Goal: Find specific page/section: Find specific page/section

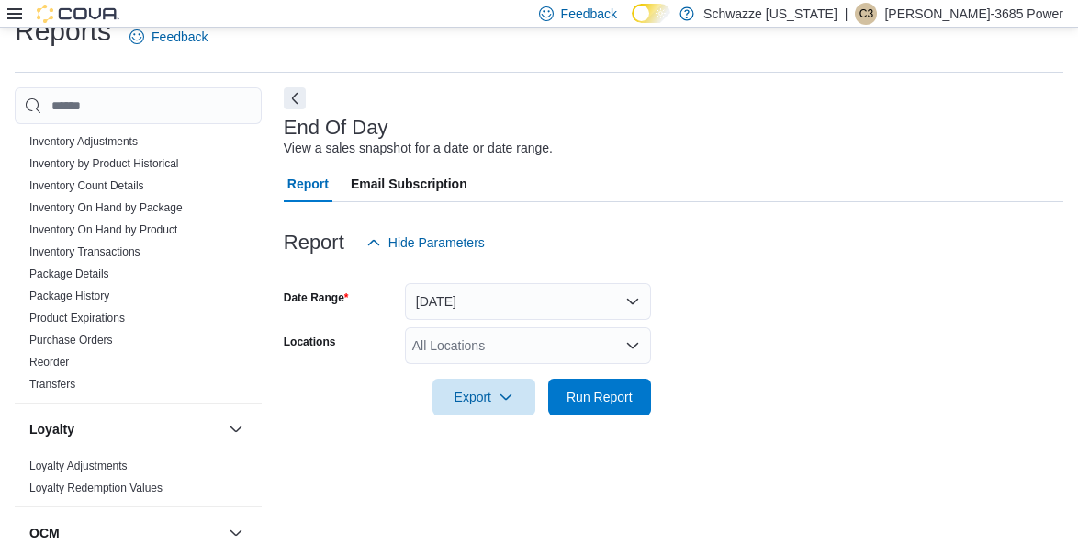
scroll to position [645, 0]
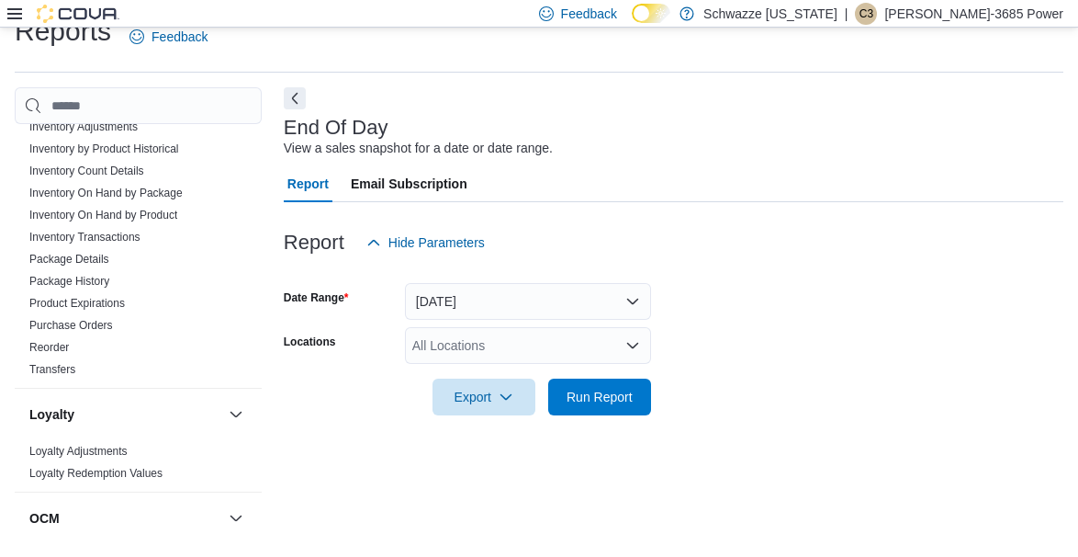
click at [13, 14] on icon at bounding box center [14, 13] width 15 height 15
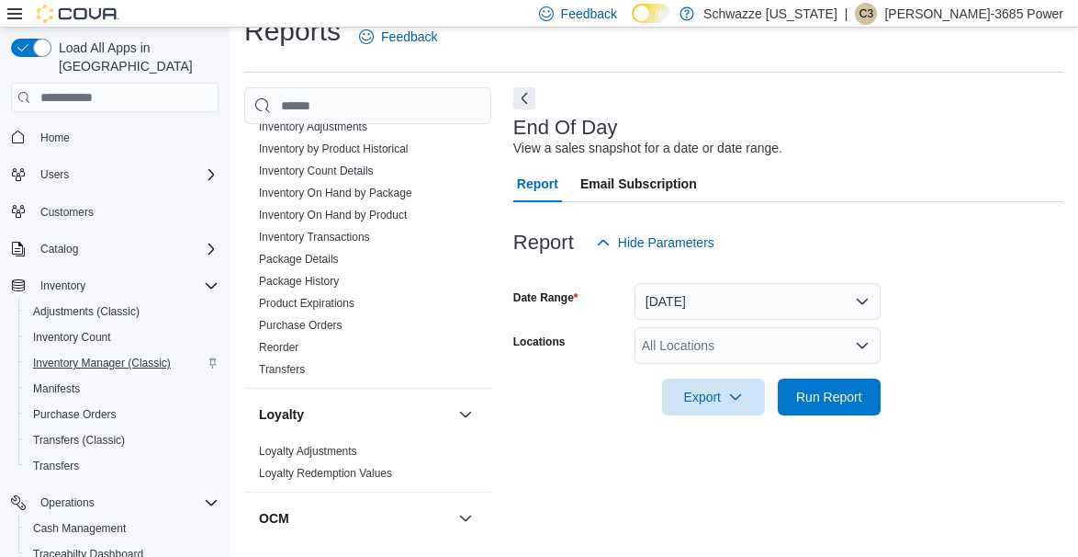
click at [103, 350] on button "Inventory Manager (Classic)" at bounding box center [122, 363] width 208 height 26
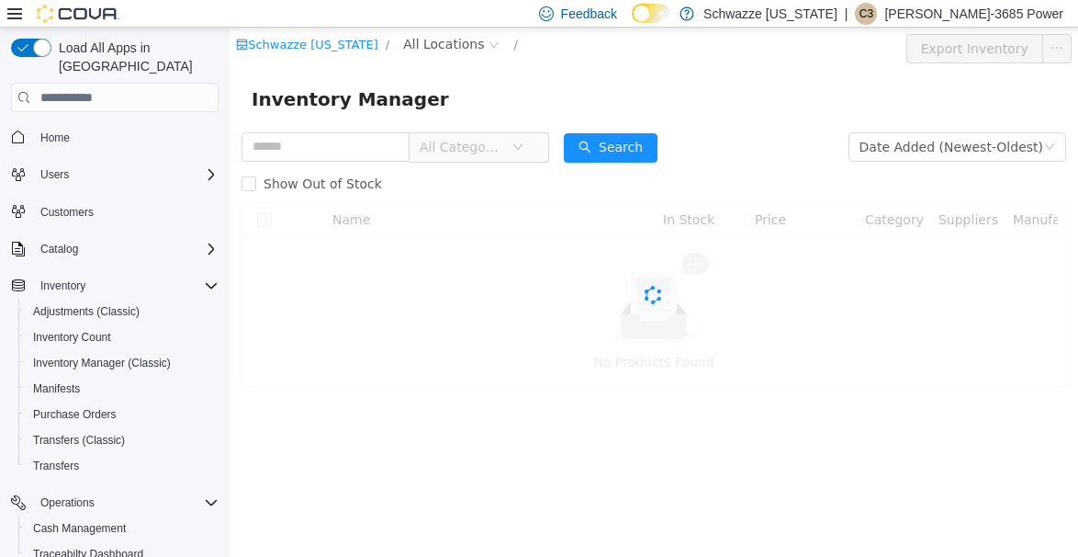
click at [17, 6] on icon at bounding box center [14, 13] width 15 height 15
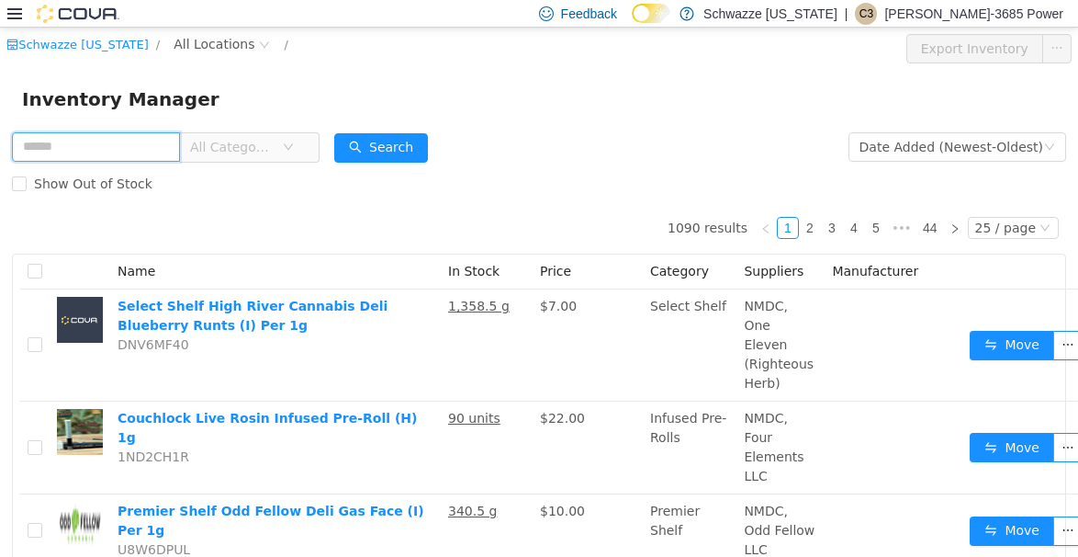
click at [118, 144] on input "text" at bounding box center [96, 146] width 168 height 29
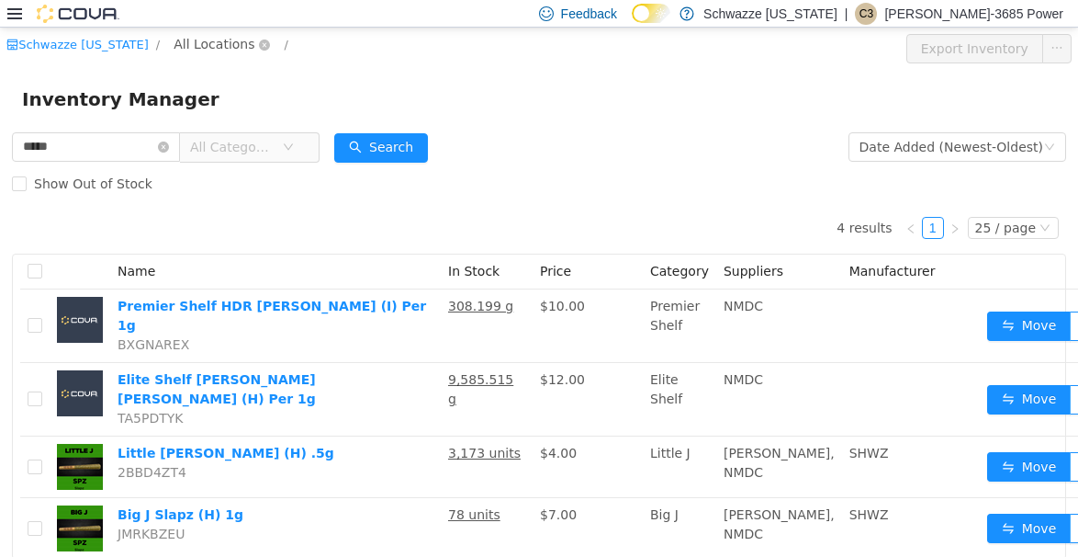
click at [216, 47] on span "All Locations" at bounding box center [214, 44] width 81 height 20
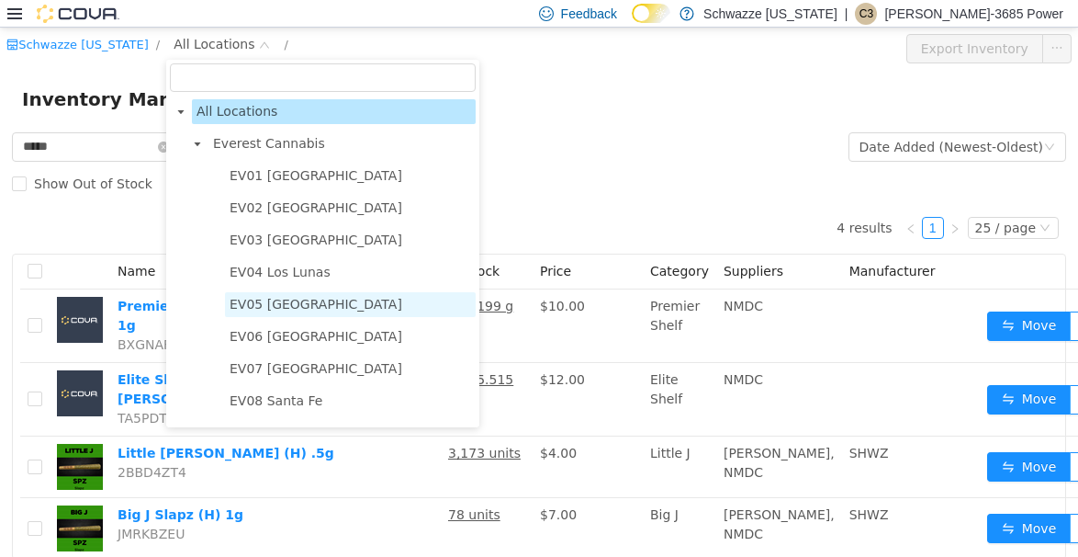
click at [298, 300] on span "EV05 [GEOGRAPHIC_DATA]" at bounding box center [316, 304] width 173 height 15
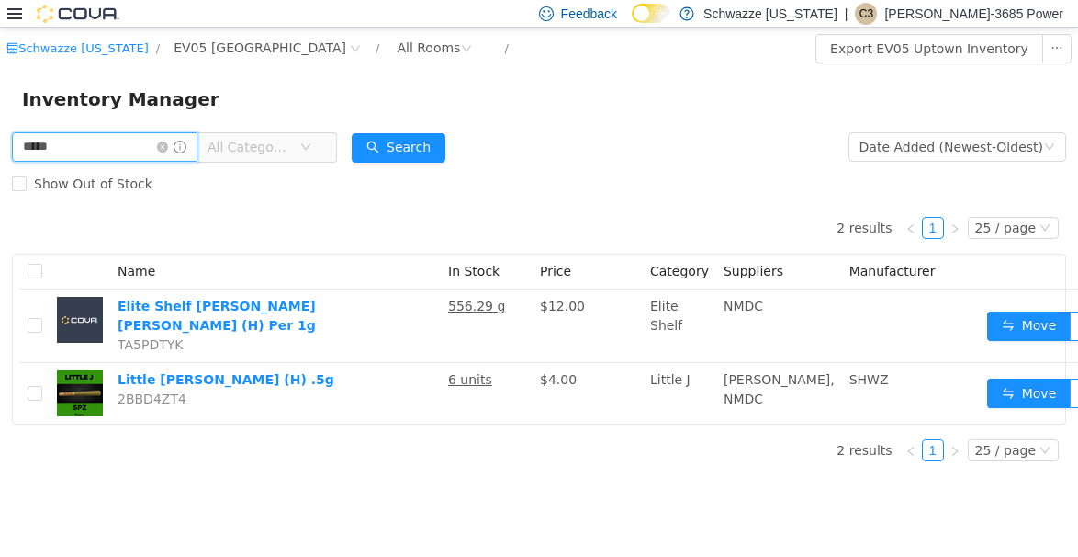
click at [58, 145] on input "*****" at bounding box center [105, 146] width 186 height 29
type input "*******"
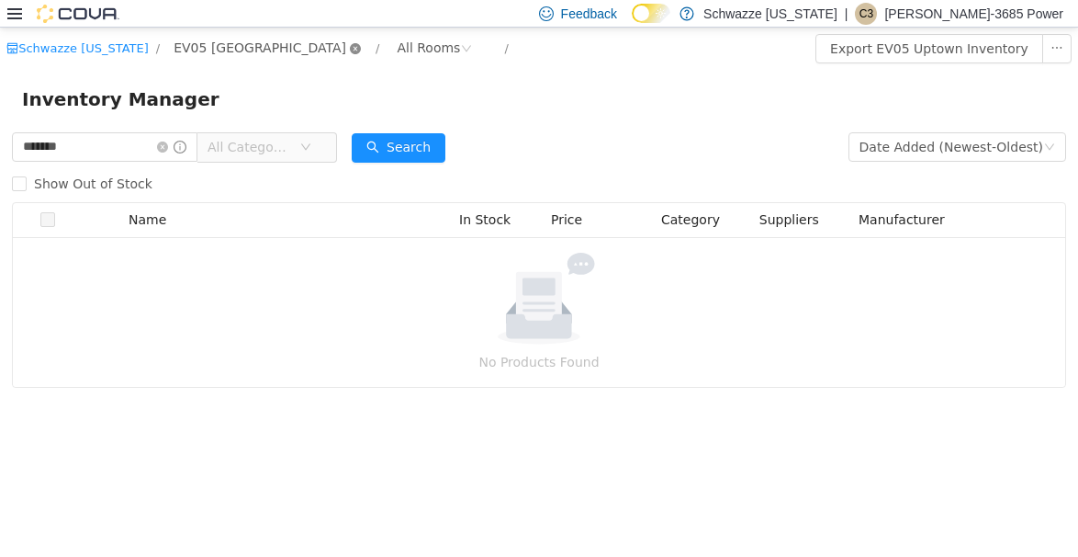
click at [350, 47] on icon "icon: close-circle" at bounding box center [355, 48] width 11 height 11
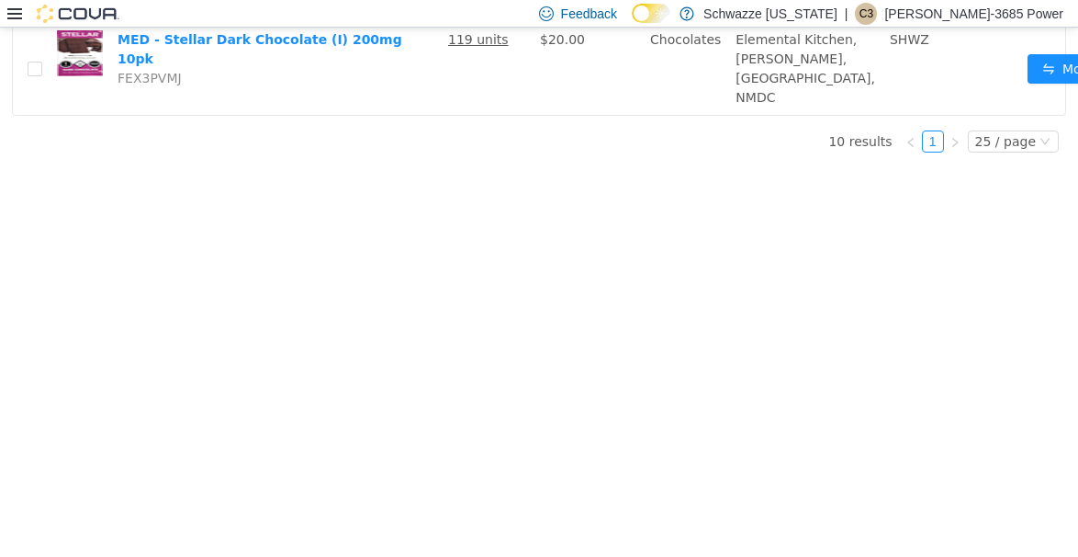
scroll to position [1098, 0]
